Goal: Find specific page/section: Find specific page/section

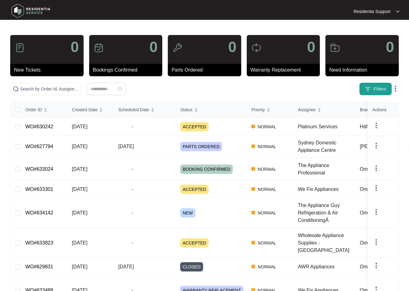
click at [378, 88] on span "Filters" at bounding box center [379, 89] width 13 height 6
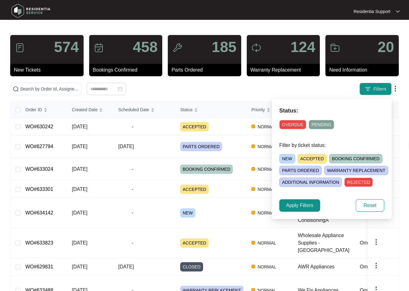
click at [298, 122] on span "OVERDUE" at bounding box center [292, 124] width 27 height 9
click at [305, 204] on span "Apply Filters" at bounding box center [299, 204] width 27 height 7
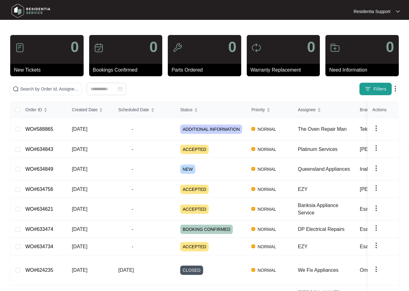
click at [372, 88] on button "Filters" at bounding box center [375, 89] width 32 height 12
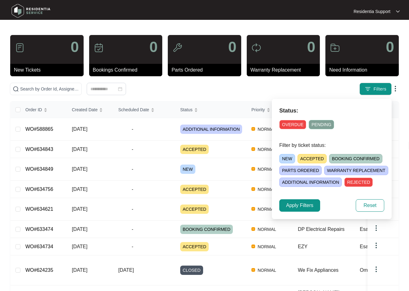
click at [290, 123] on span "OVERDUE" at bounding box center [292, 124] width 27 height 9
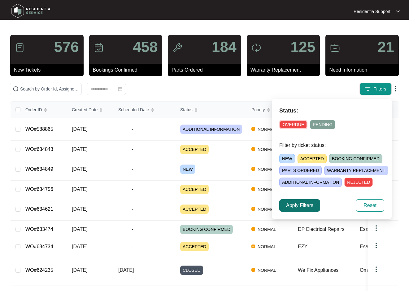
click at [294, 203] on span "Apply Filters" at bounding box center [299, 204] width 27 height 7
